Goal: Find specific page/section: Find specific page/section

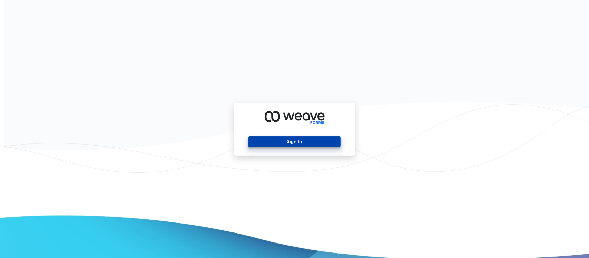
click at [296, 143] on button "Sign In" at bounding box center [295, 141] width 92 height 11
